Goal: Transaction & Acquisition: Purchase product/service

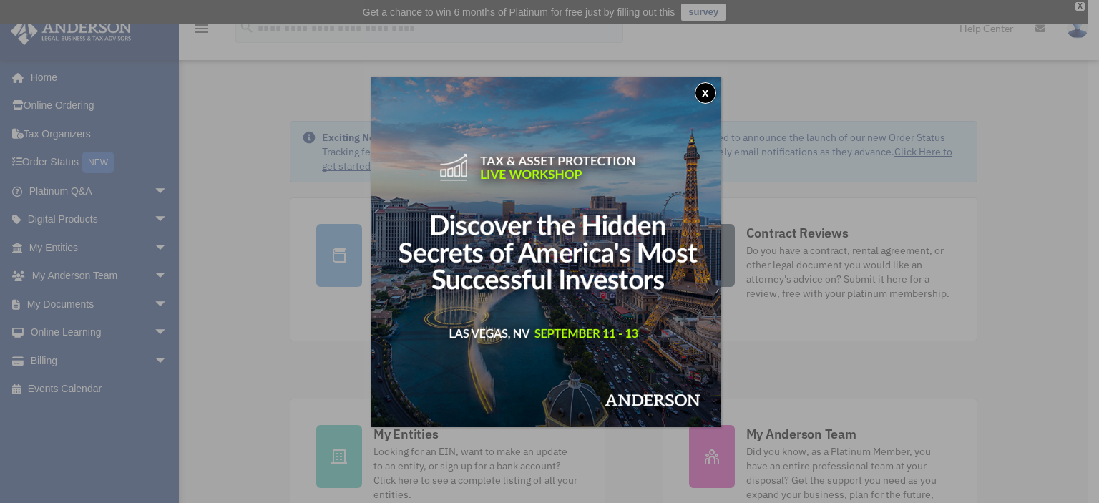
click at [708, 93] on button "x" at bounding box center [705, 92] width 21 height 21
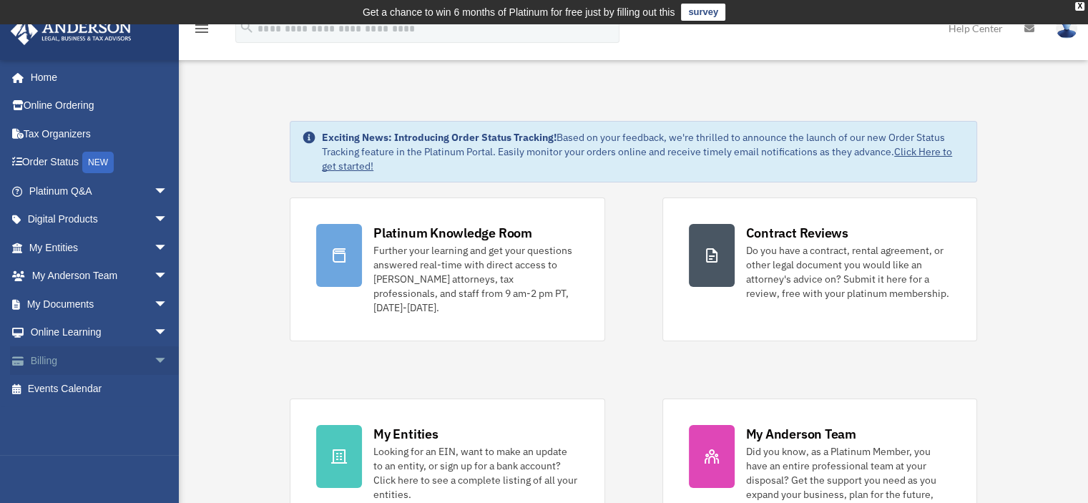
click at [46, 357] on link "Billing arrow_drop_down" at bounding box center [100, 360] width 180 height 29
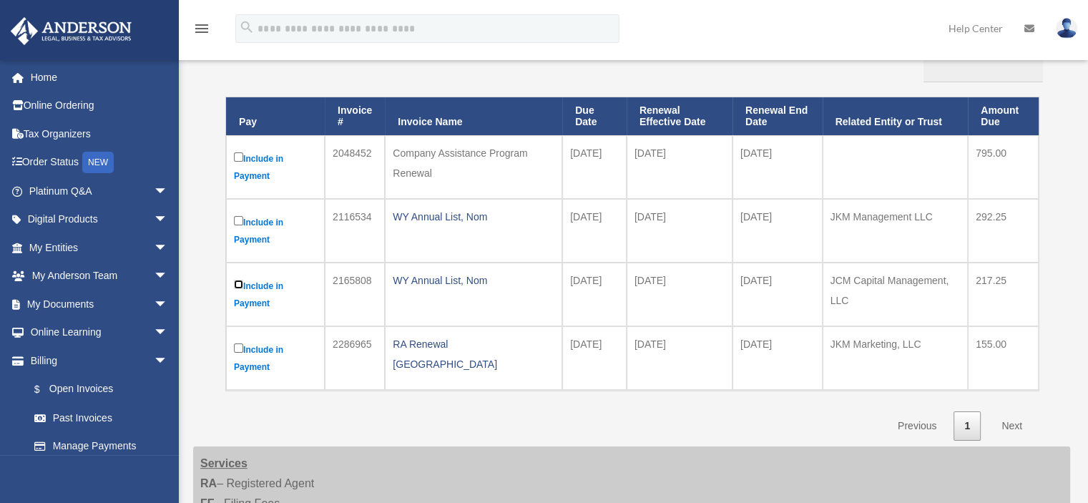
scroll to position [180, 0]
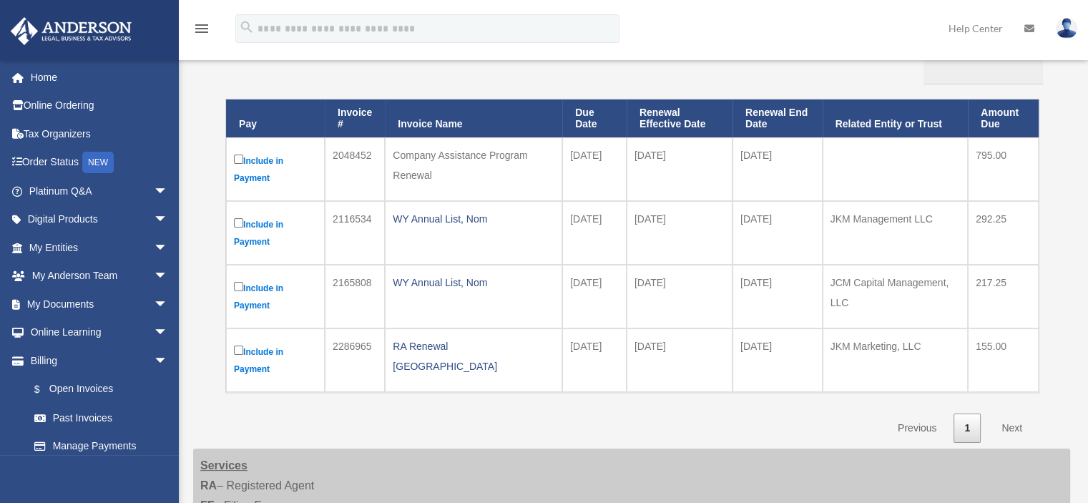
click at [1012, 426] on link "Next" at bounding box center [1012, 428] width 42 height 29
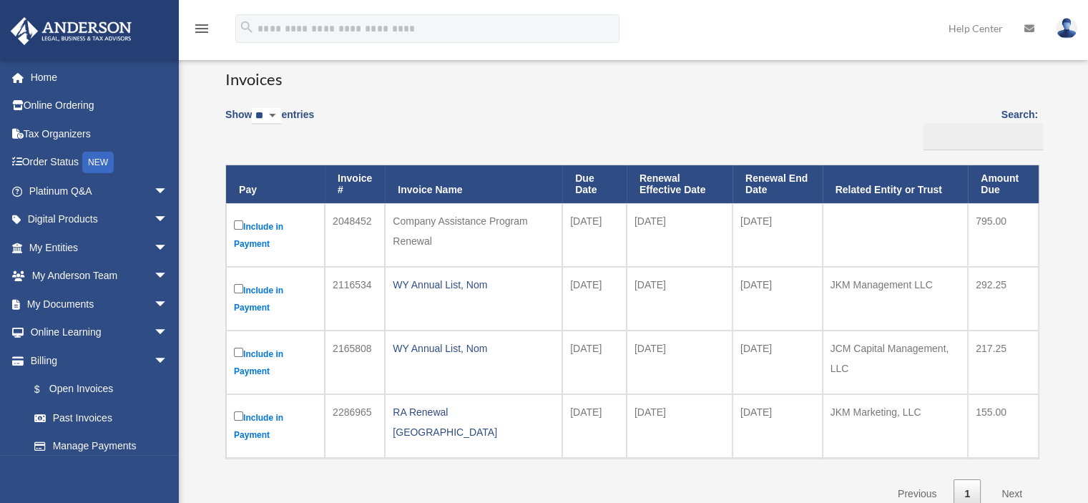
scroll to position [118, 0]
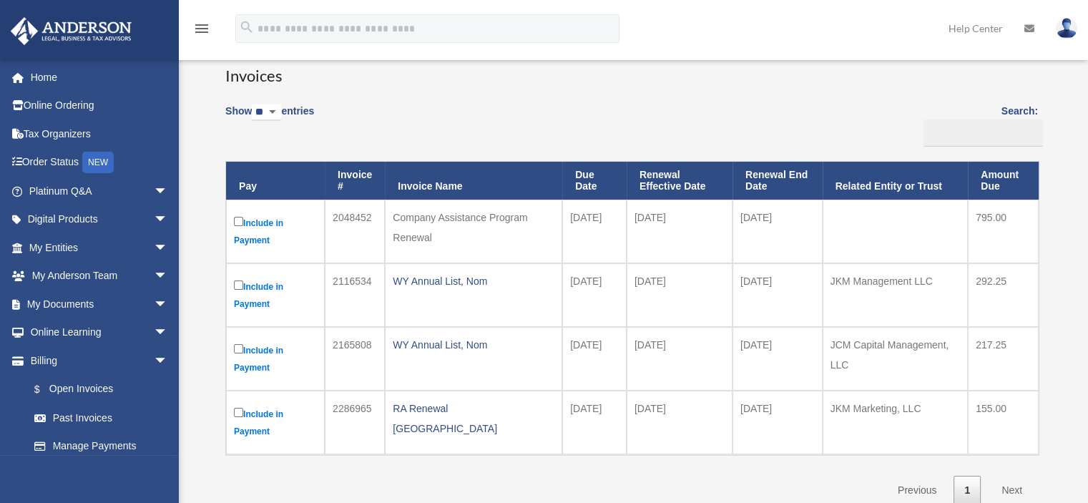
click at [267, 348] on label "Include in Payment" at bounding box center [275, 358] width 83 height 35
click at [1020, 133] on input "Search:" at bounding box center [983, 132] width 119 height 27
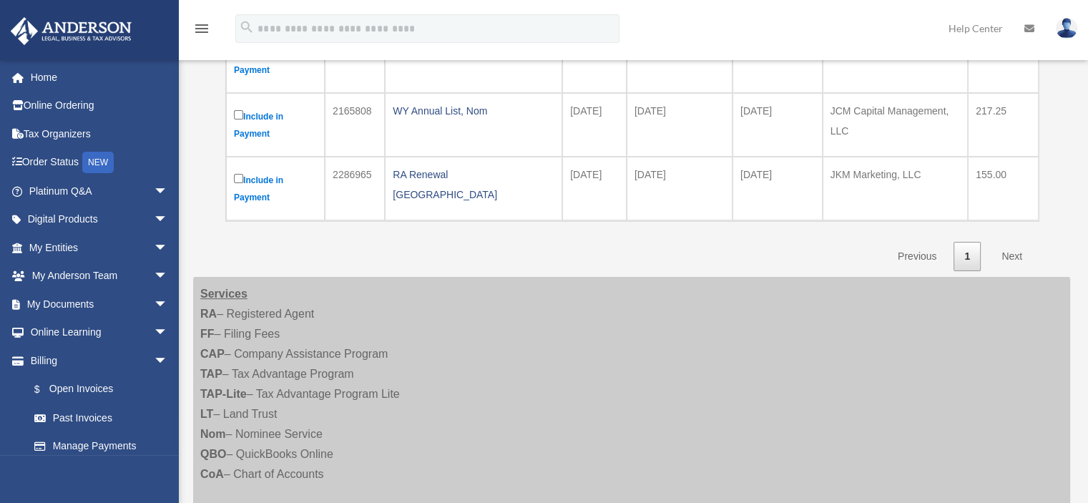
scroll to position [349, 0]
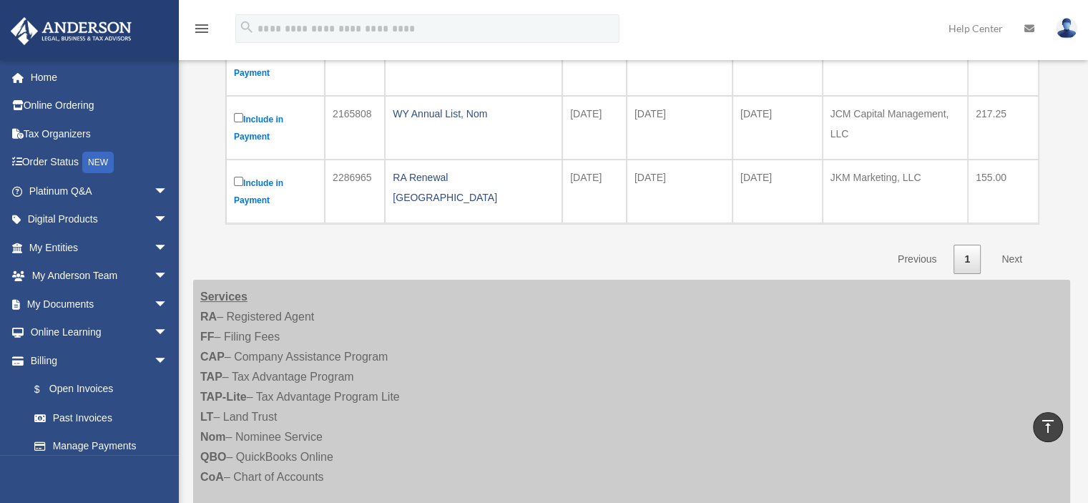
click at [1013, 256] on link "Next" at bounding box center [1012, 259] width 42 height 29
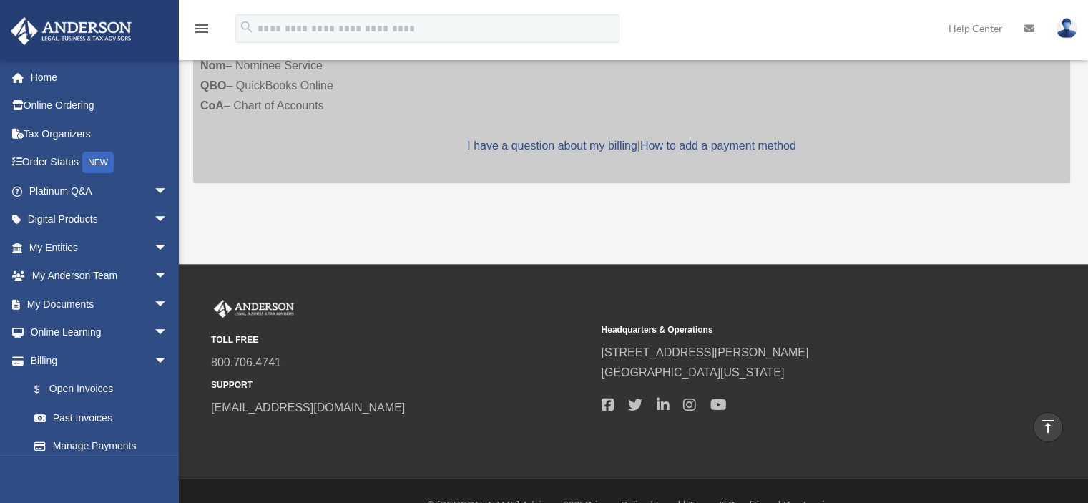
scroll to position [724, 0]
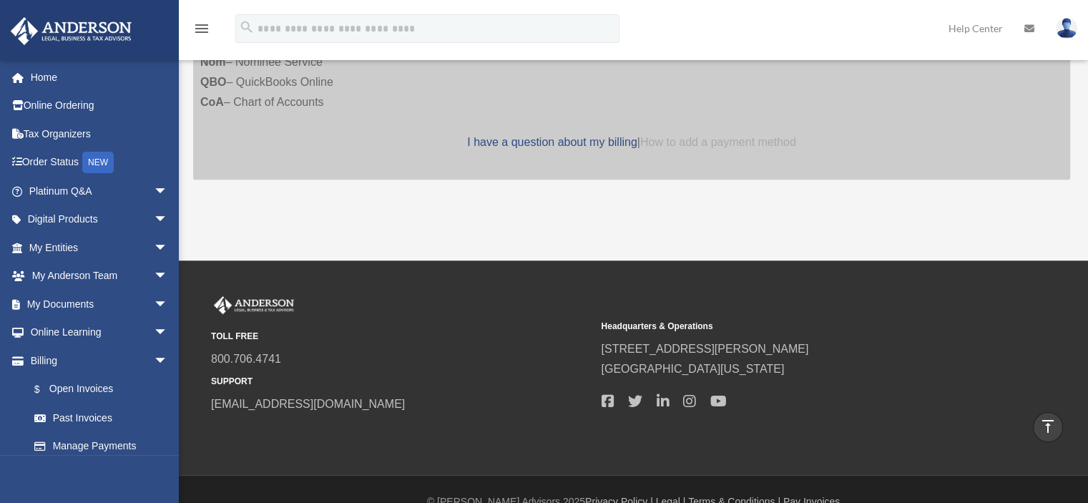
click at [699, 140] on link "How to add a payment method" at bounding box center [718, 142] width 156 height 12
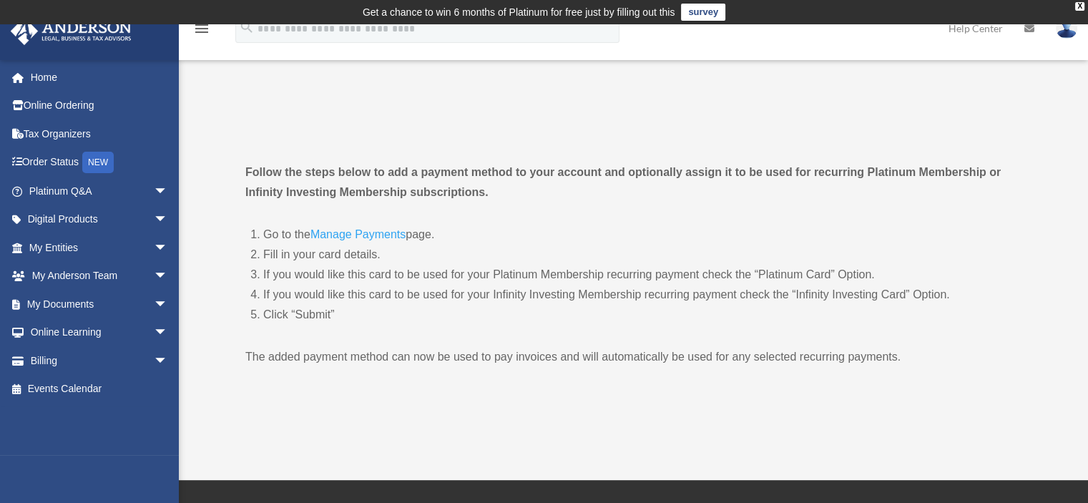
click at [346, 234] on link "Manage Payments" at bounding box center [358, 237] width 95 height 19
click at [40, 75] on link "Home" at bounding box center [100, 77] width 180 height 29
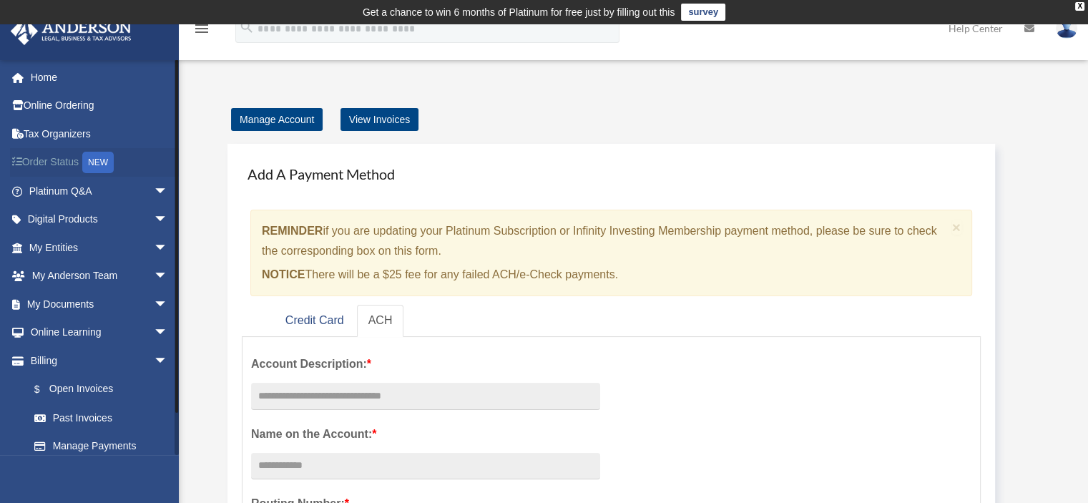
click at [54, 160] on link "Order Status NEW" at bounding box center [100, 162] width 180 height 29
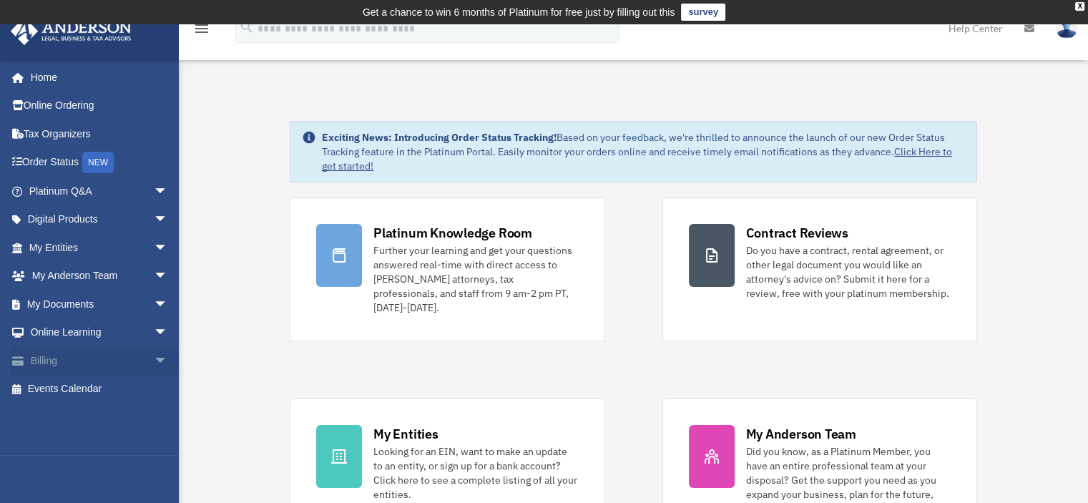
click at [54, 359] on link "Billing arrow_drop_down" at bounding box center [100, 360] width 180 height 29
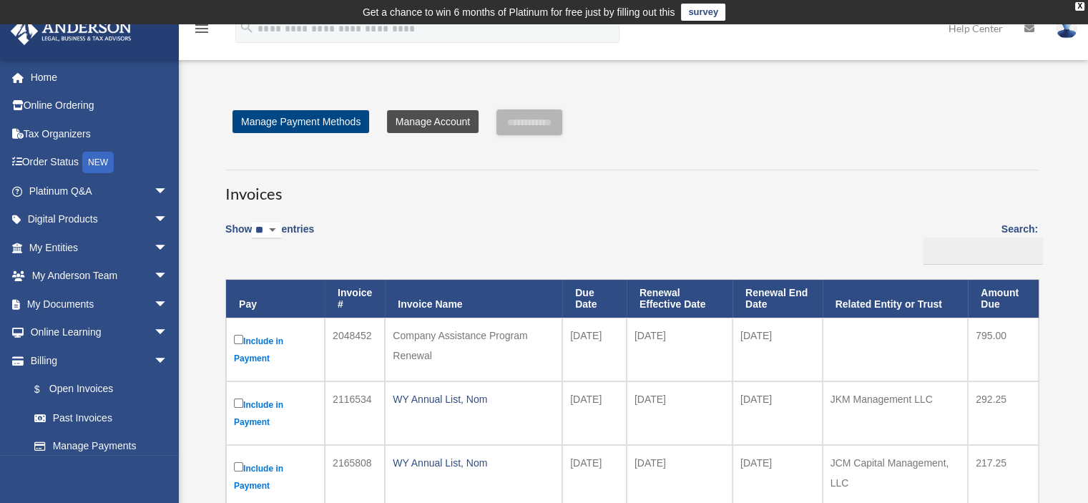
click at [432, 128] on link "Manage Account" at bounding box center [433, 121] width 92 height 23
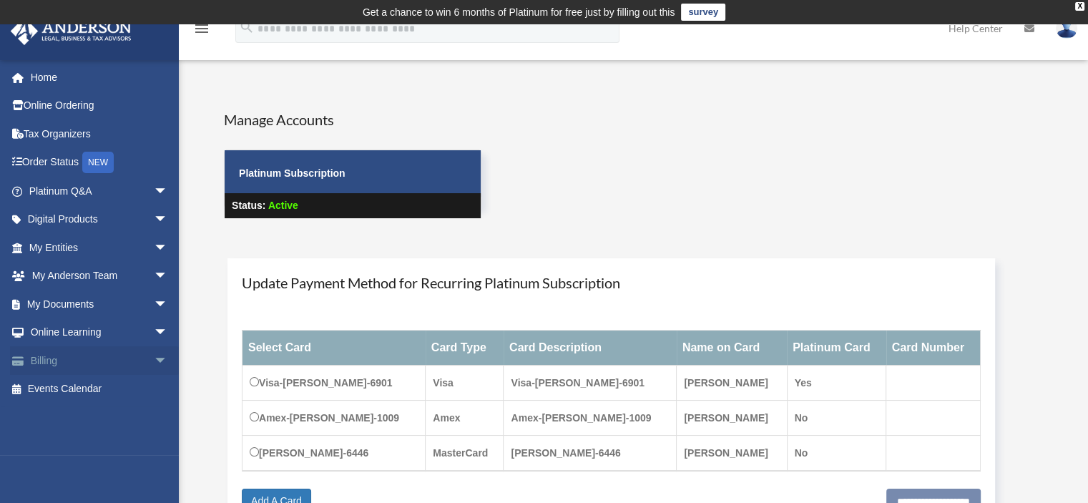
click at [51, 361] on link "Billing arrow_drop_down" at bounding box center [100, 360] width 180 height 29
click at [154, 358] on span "arrow_drop_down" at bounding box center [168, 360] width 29 height 29
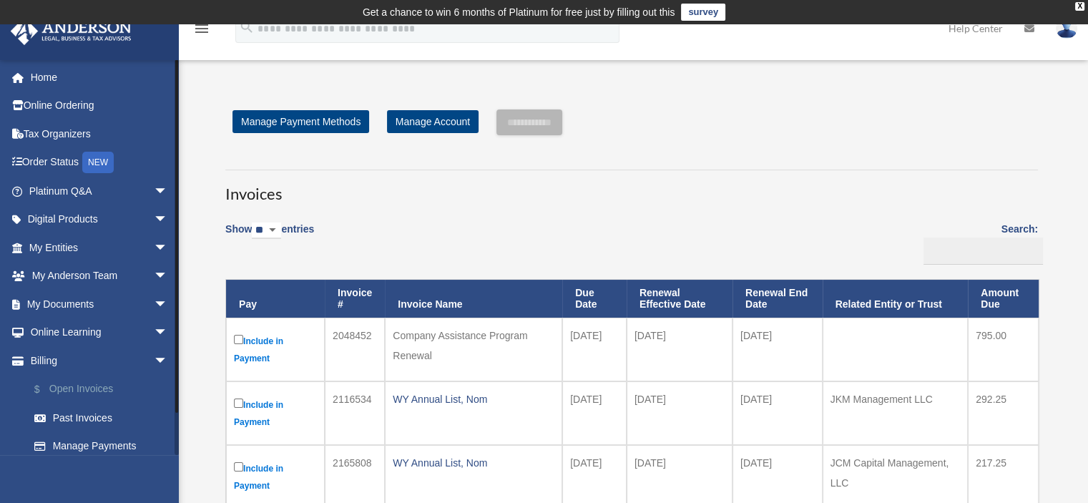
click at [88, 386] on link "$ Open Invoices" at bounding box center [105, 389] width 170 height 29
click at [81, 444] on link "Manage Payments" at bounding box center [105, 446] width 170 height 29
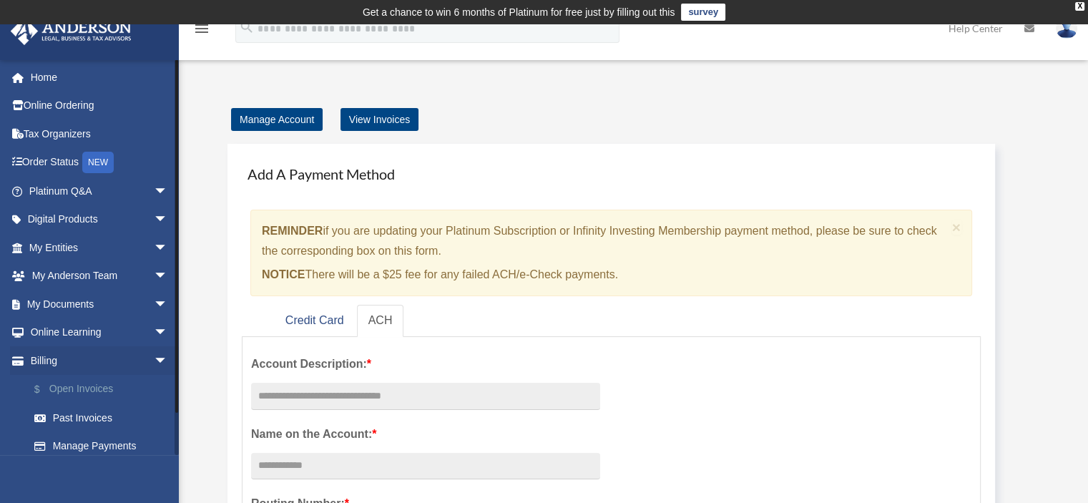
click at [83, 388] on link "$ Open Invoices" at bounding box center [105, 389] width 170 height 29
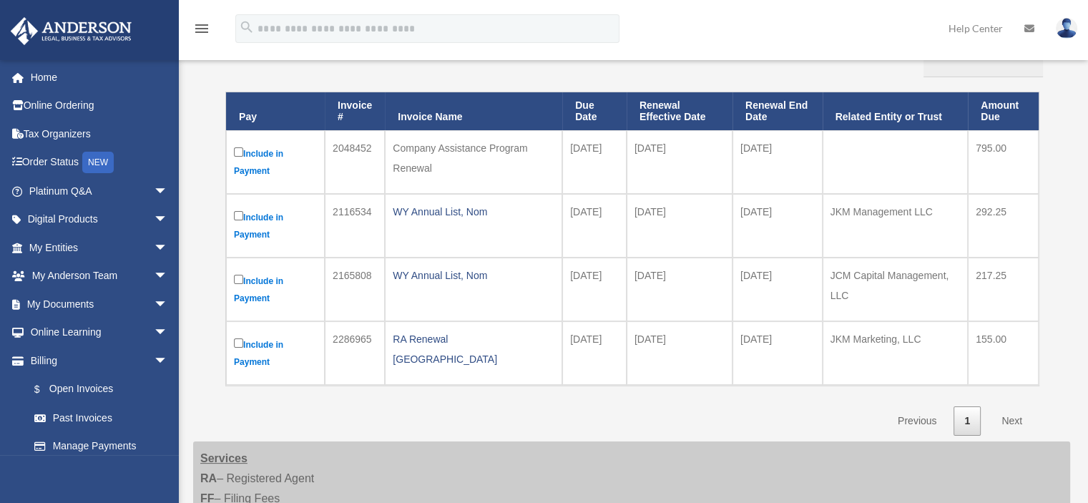
scroll to position [191, 0]
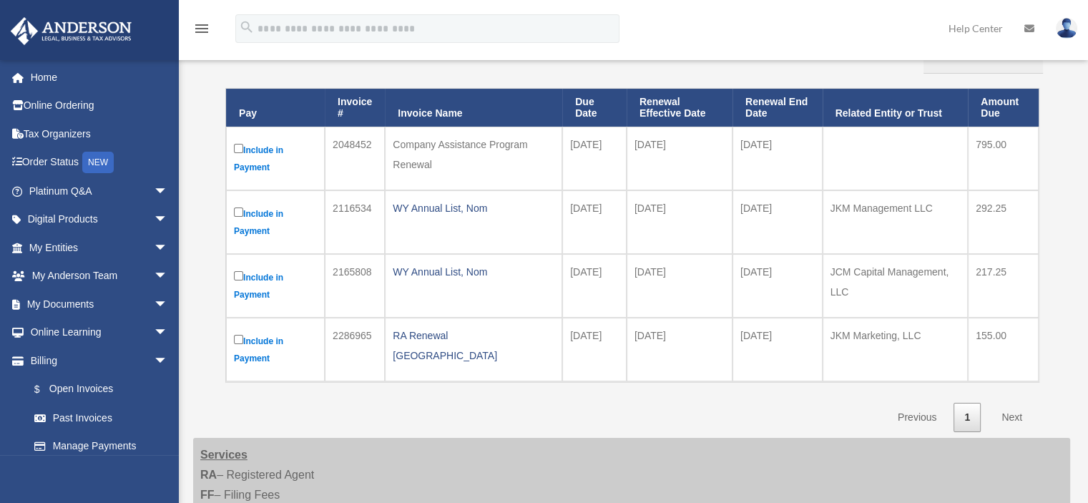
click at [1013, 414] on link "Next" at bounding box center [1012, 417] width 42 height 29
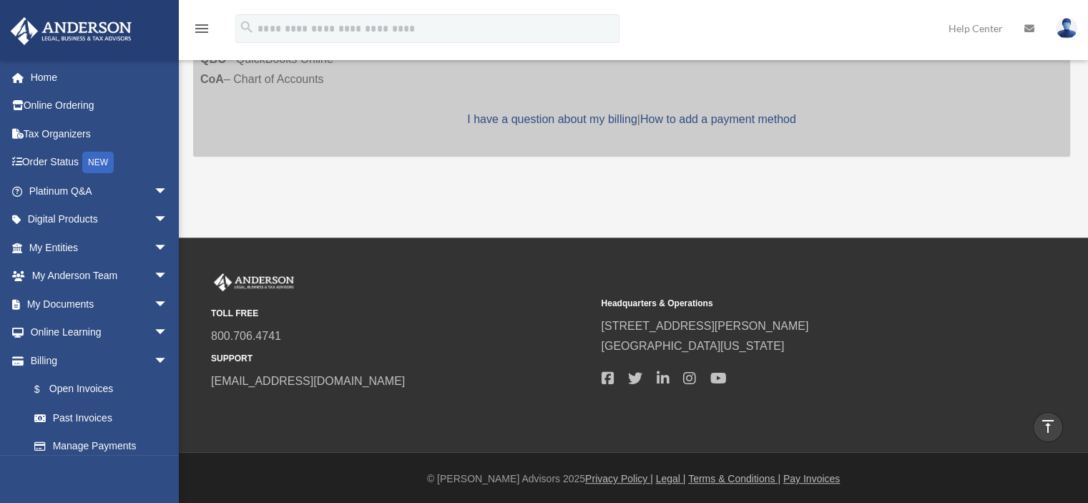
scroll to position [747, 0]
click at [75, 387] on link "$ Open Invoices" at bounding box center [105, 389] width 170 height 29
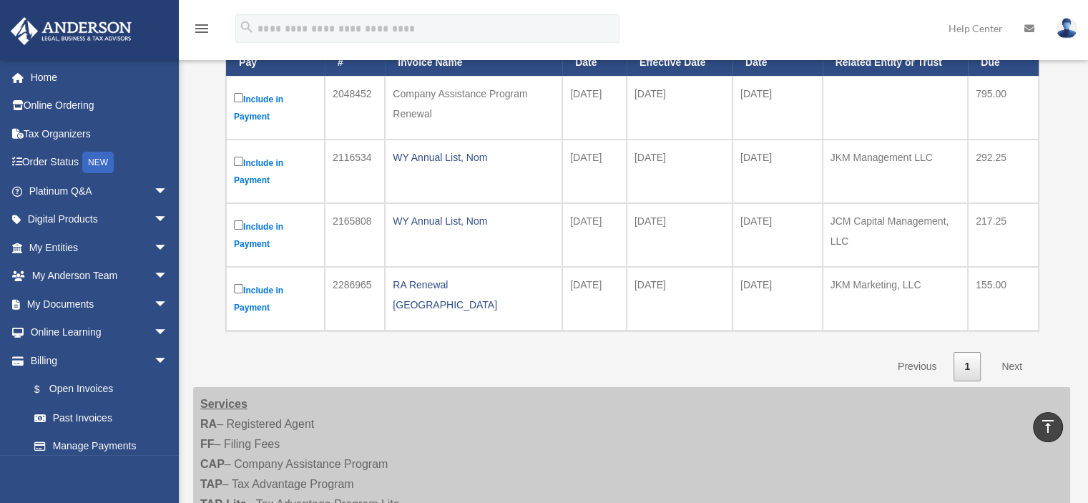
scroll to position [248, 0]
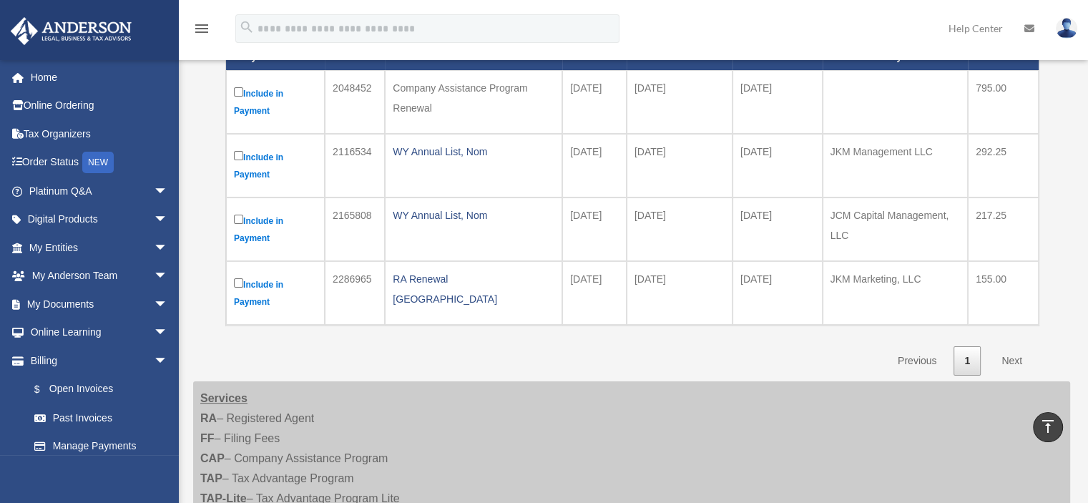
click at [1011, 357] on link "Next" at bounding box center [1012, 360] width 42 height 29
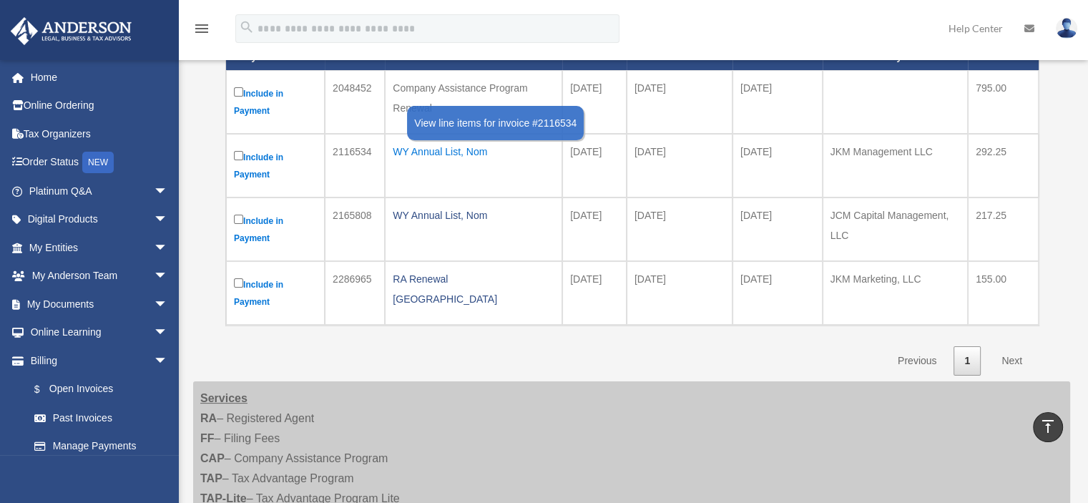
click at [439, 154] on div "WY Annual List, Nom" at bounding box center [474, 152] width 162 height 20
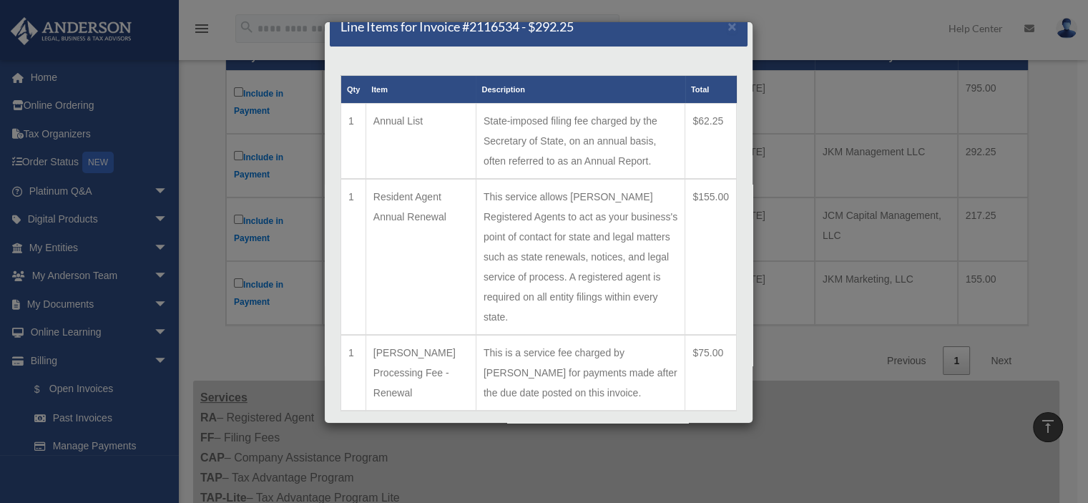
scroll to position [0, 0]
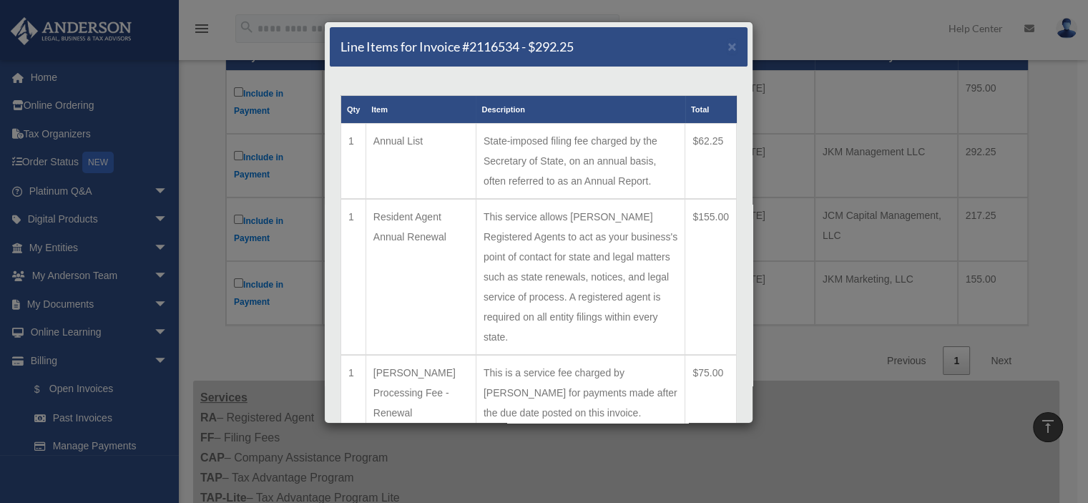
click at [196, 93] on div "Line Items for Invoice #2116534 - $292.25 × Qty Item Description Total 1 Annual…" at bounding box center [544, 251] width 1088 height 503
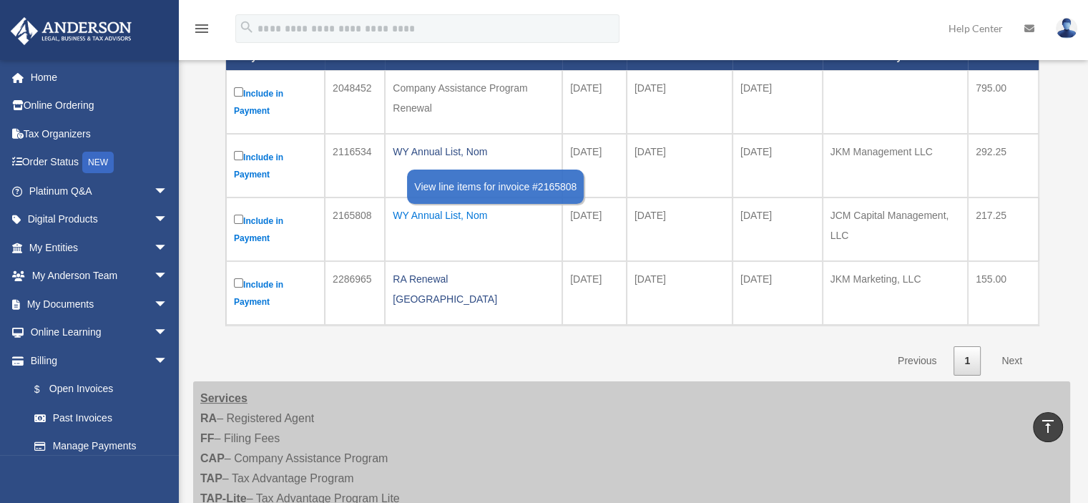
click at [424, 218] on div "WY Annual List, Nom" at bounding box center [474, 215] width 162 height 20
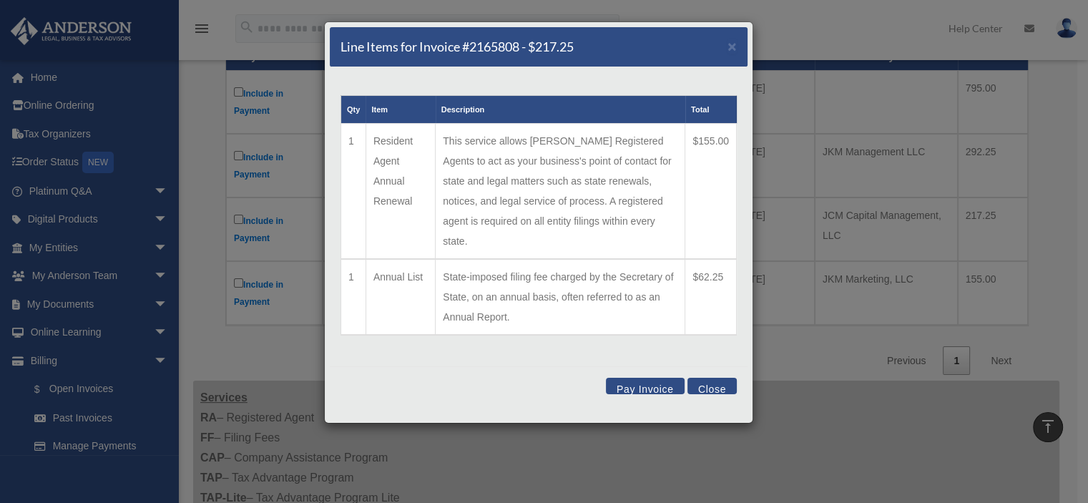
click at [653, 378] on button "Pay Invoice" at bounding box center [645, 386] width 79 height 16
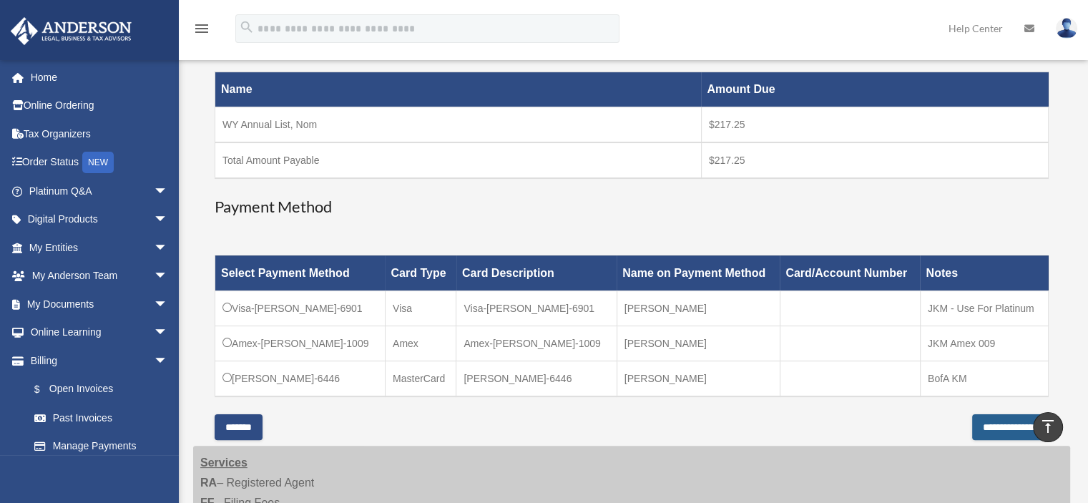
click at [996, 419] on input "**********" at bounding box center [1010, 427] width 77 height 26
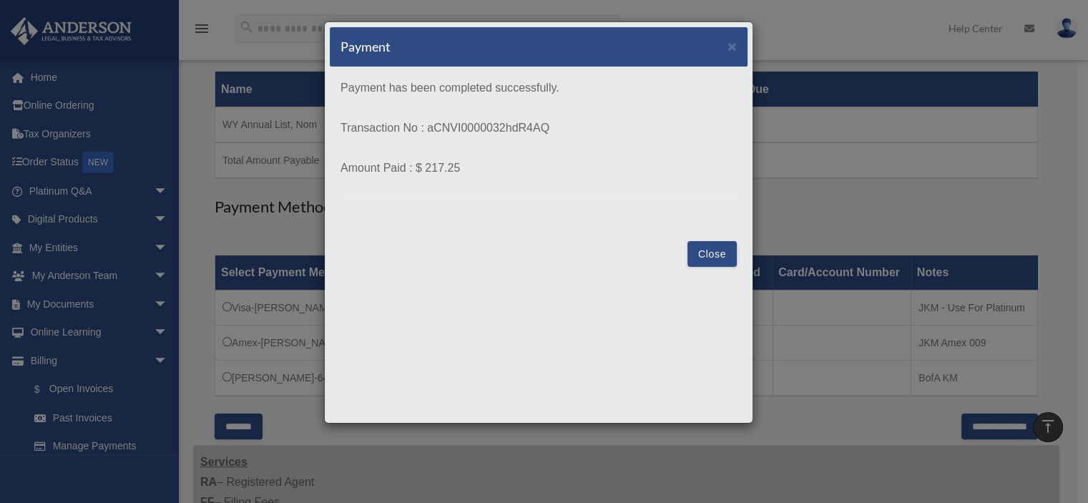
click at [708, 248] on button "Close" at bounding box center [712, 254] width 49 height 26
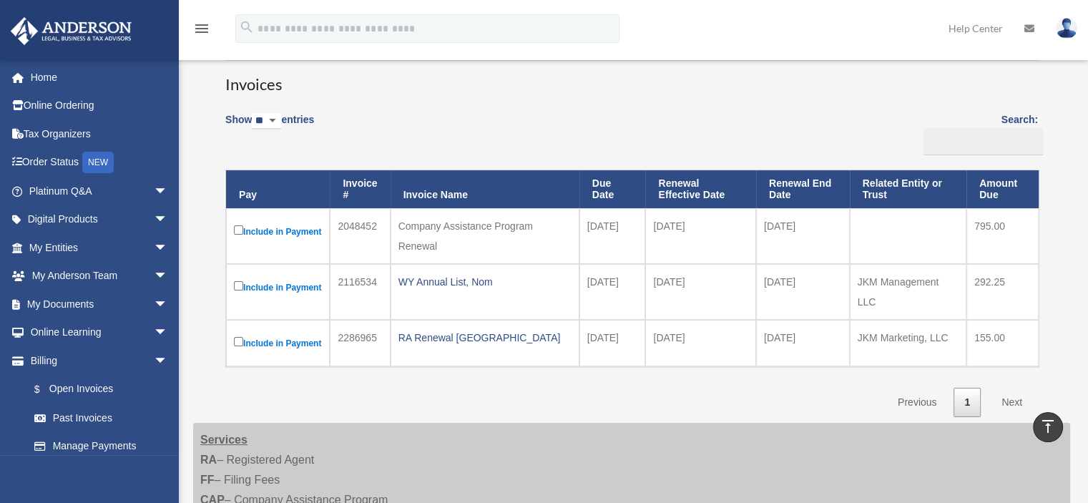
scroll to position [117, 0]
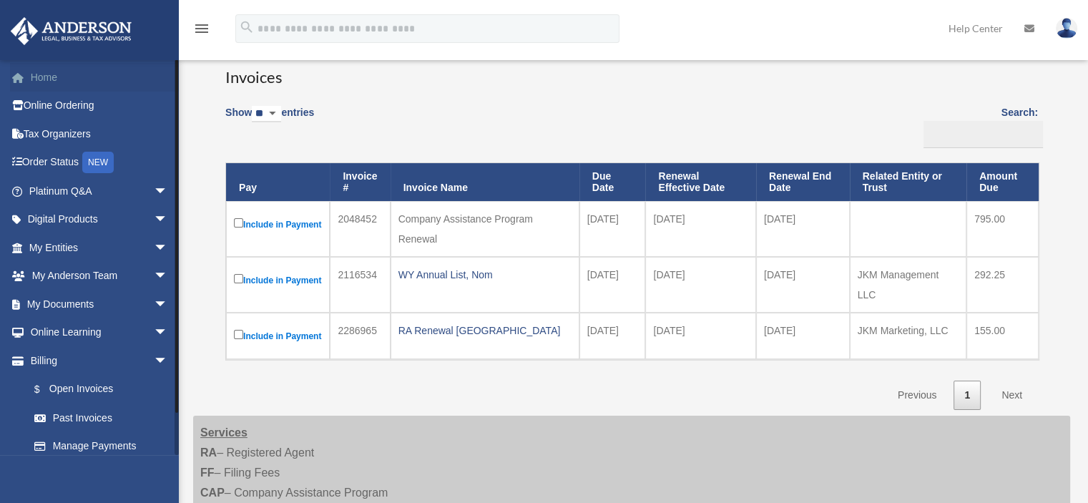
click at [36, 74] on link "Home" at bounding box center [100, 77] width 180 height 29
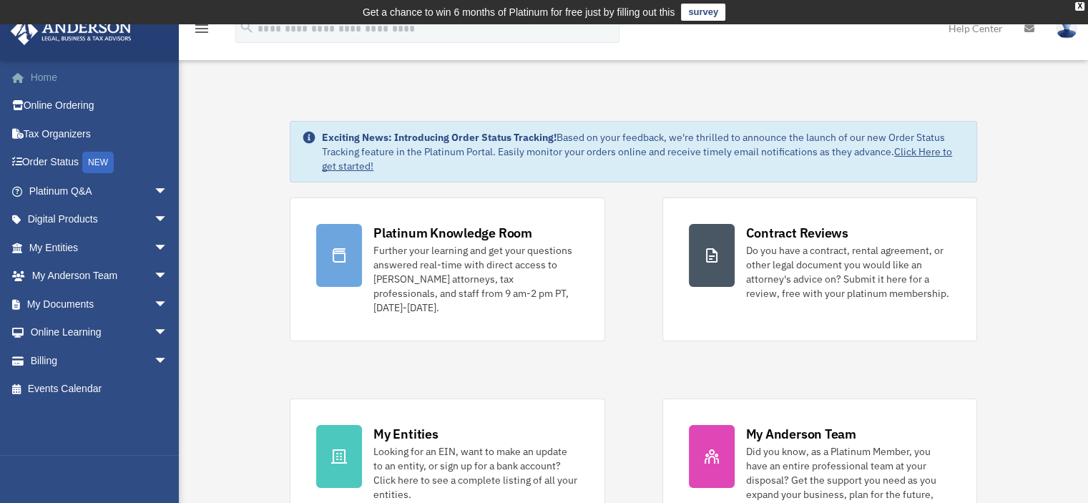
click at [54, 77] on link "Home" at bounding box center [100, 77] width 180 height 29
click at [52, 246] on link "My Entities arrow_drop_down" at bounding box center [100, 247] width 180 height 29
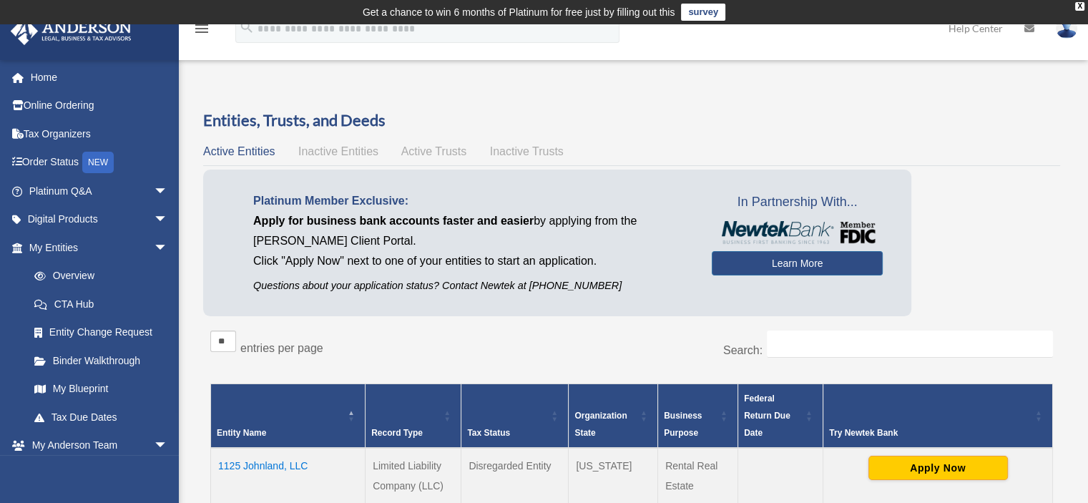
click at [1064, 33] on img at bounding box center [1066, 28] width 21 height 21
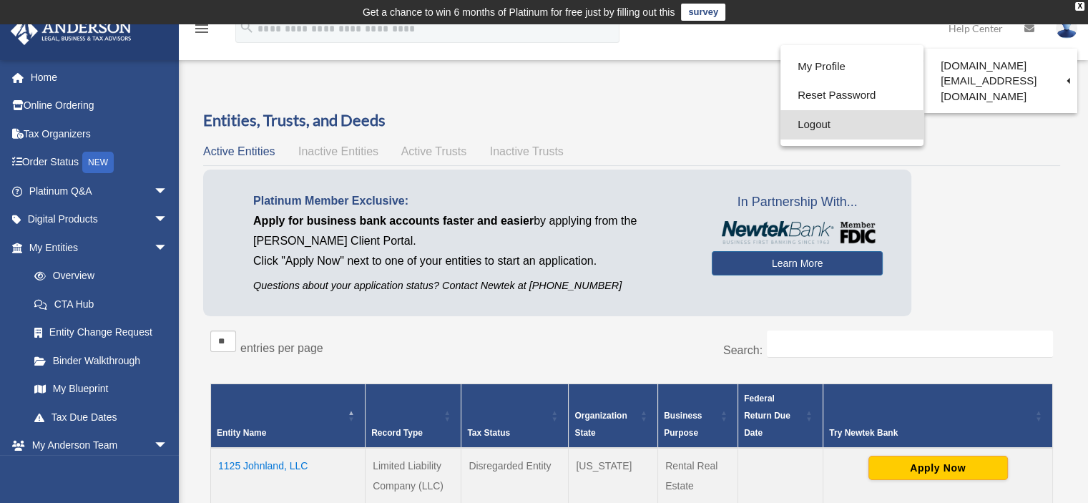
click at [821, 124] on link "Logout" at bounding box center [852, 124] width 143 height 29
